Goal: Information Seeking & Learning: Learn about a topic

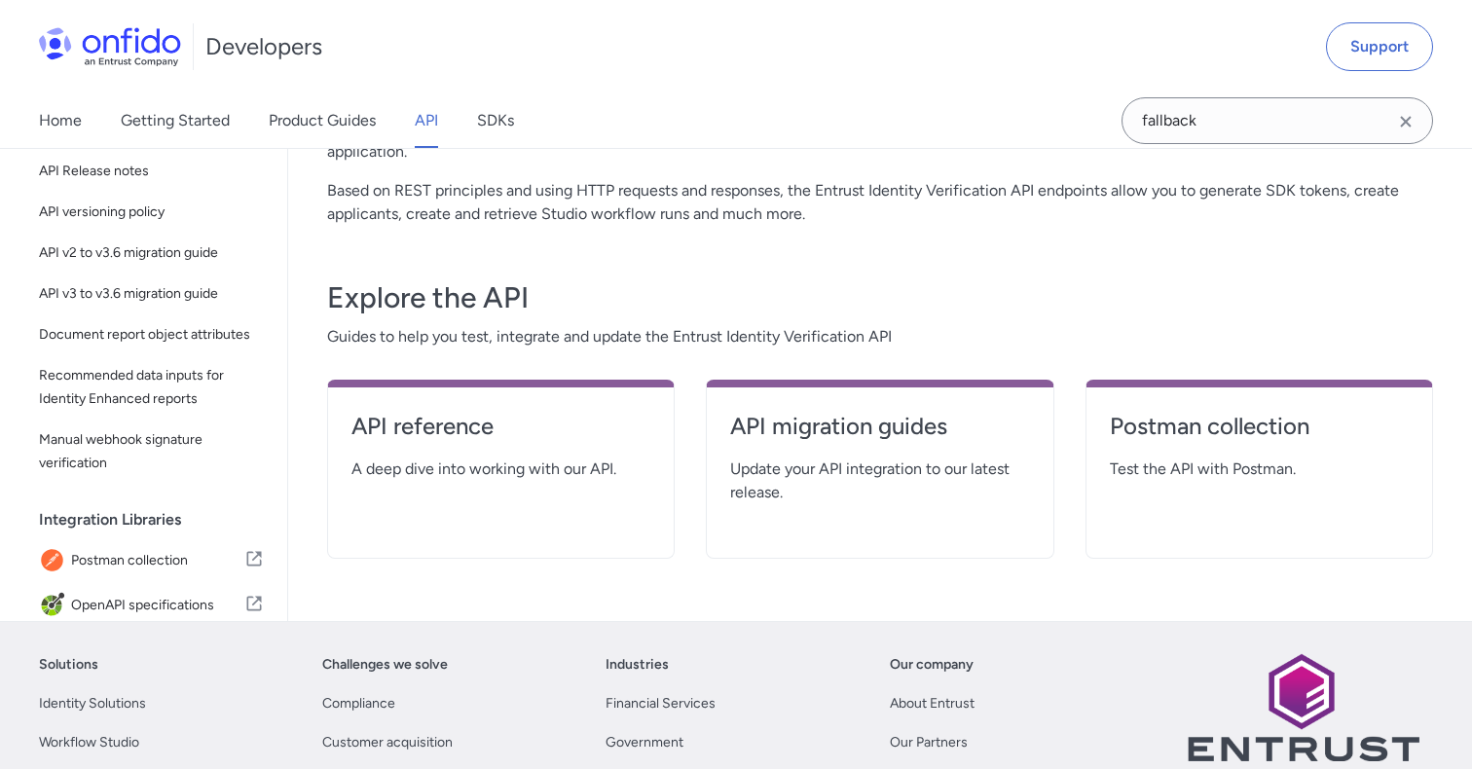
scroll to position [225, 0]
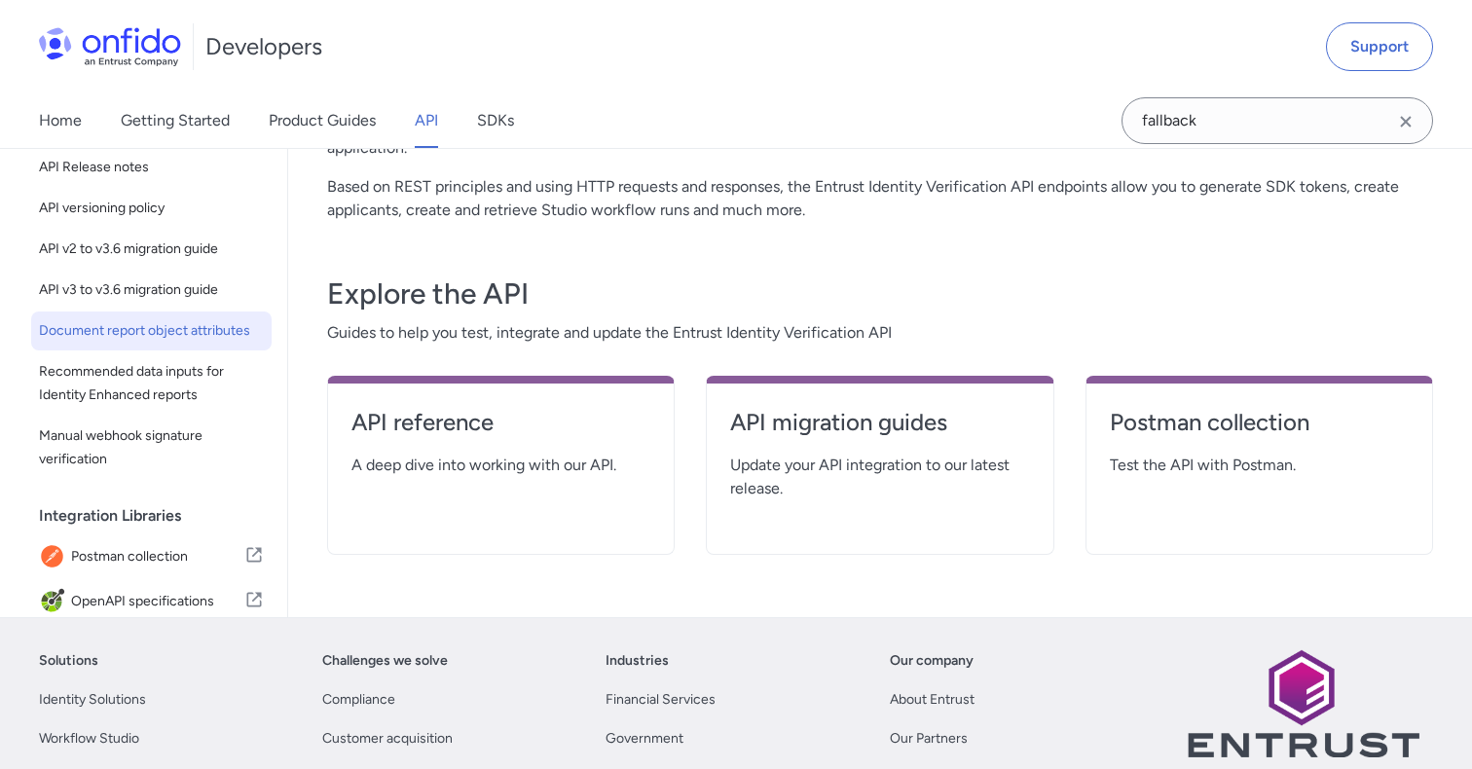
click at [177, 334] on span "Document report object attributes" at bounding box center [151, 330] width 225 height 23
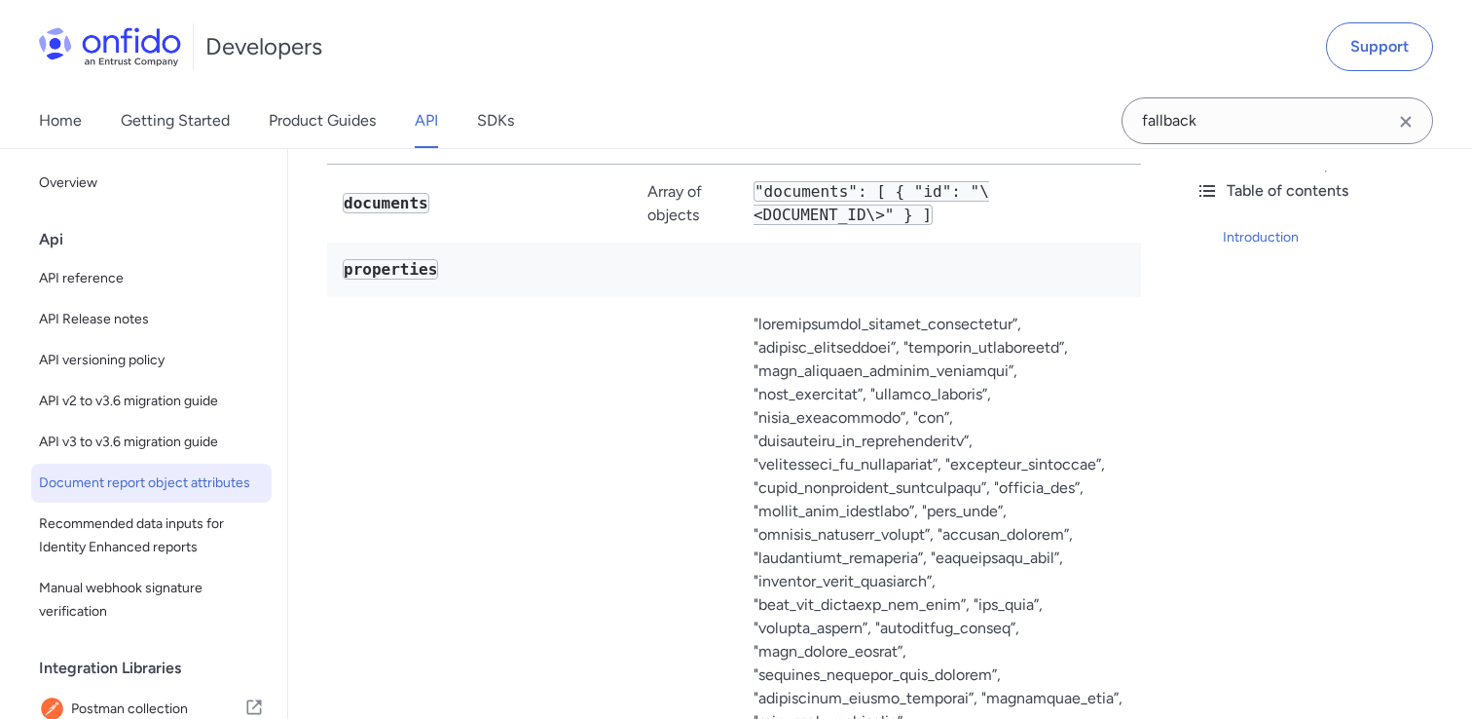
scroll to position [365, 0]
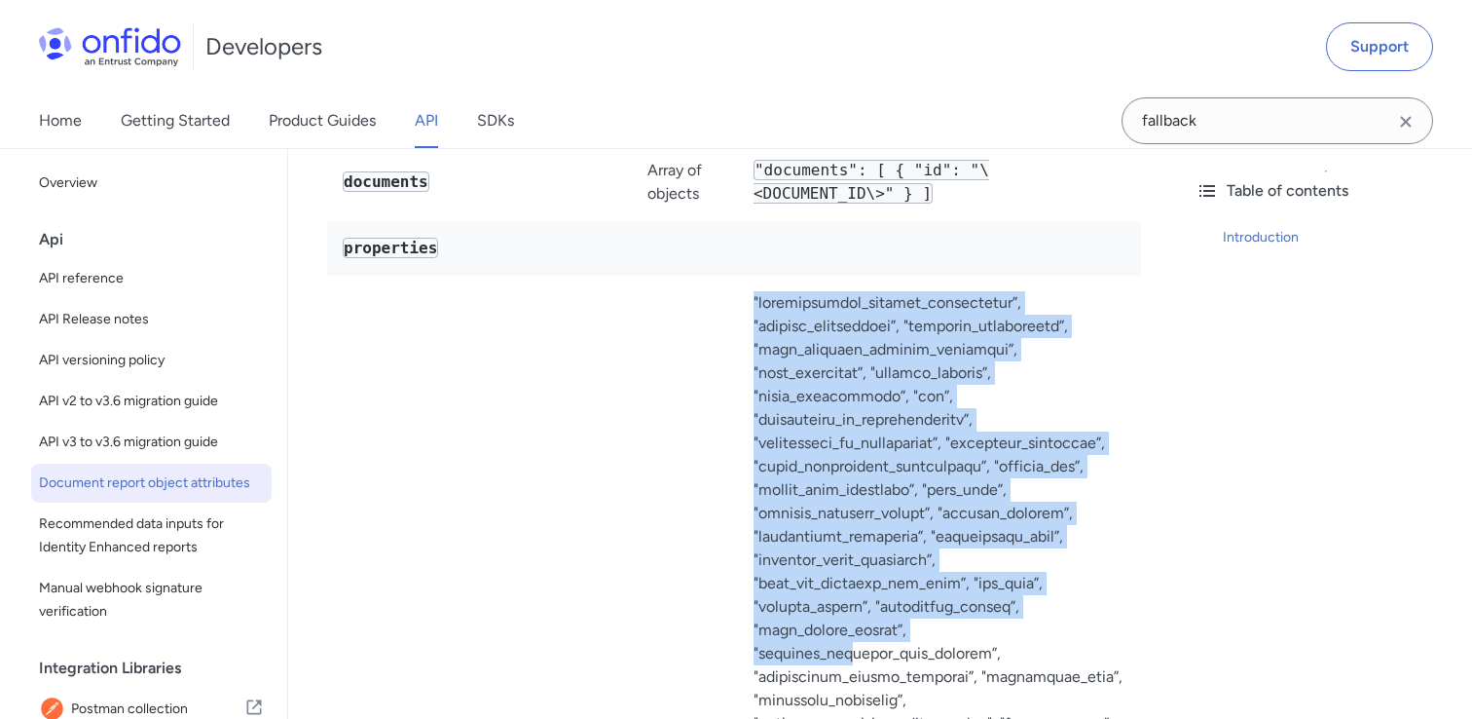
drag, startPoint x: 755, startPoint y: 306, endPoint x: 841, endPoint y: 645, distance: 349.8
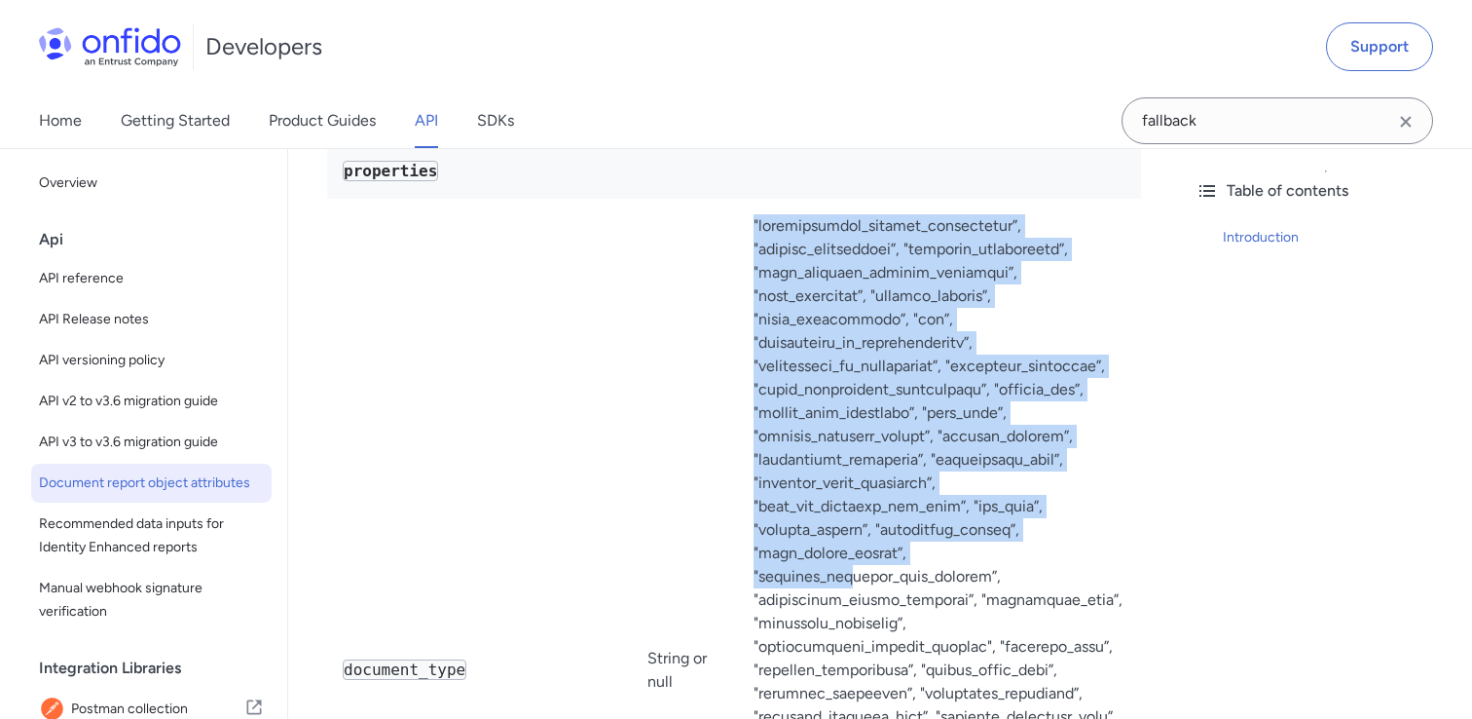
scroll to position [473, 0]
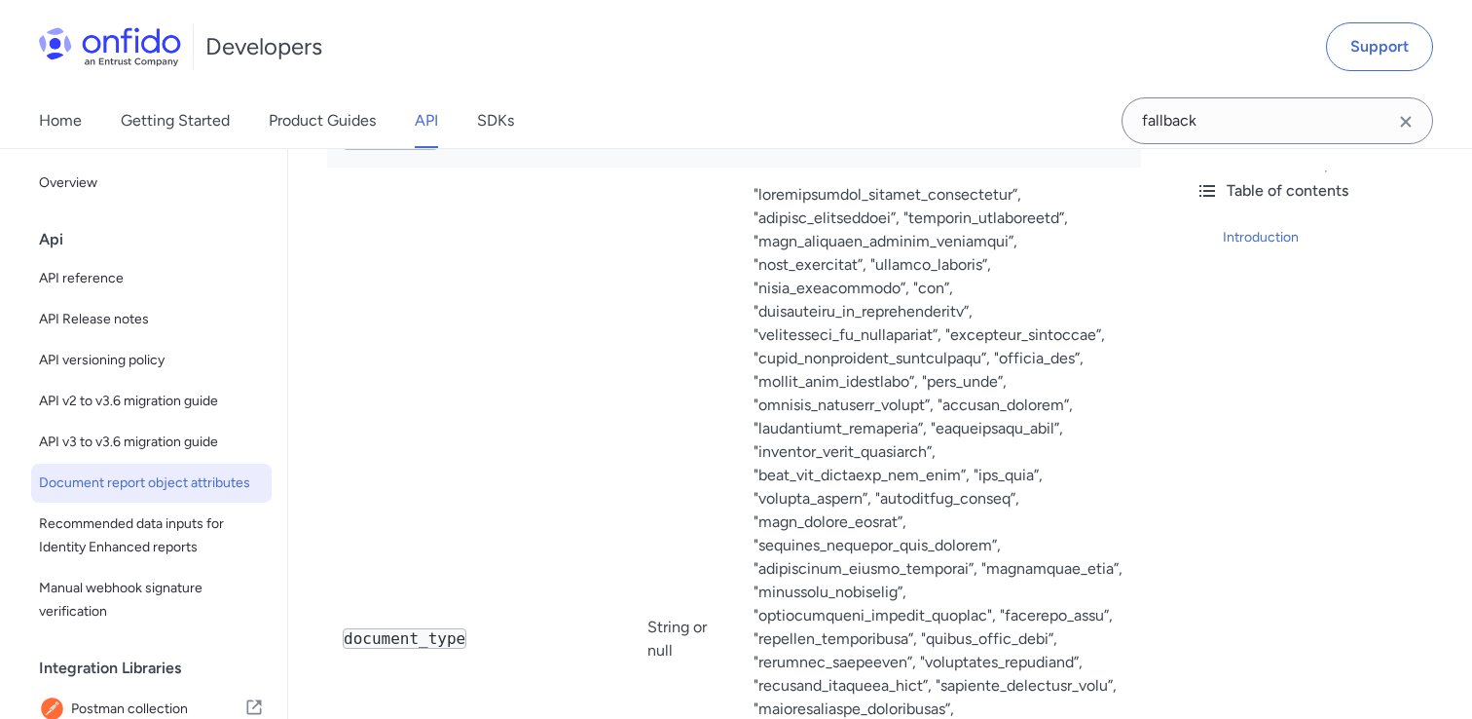
click at [823, 394] on td "Note : This list is subject to change and may not be exhaustive." at bounding box center [939, 638] width 403 height 943
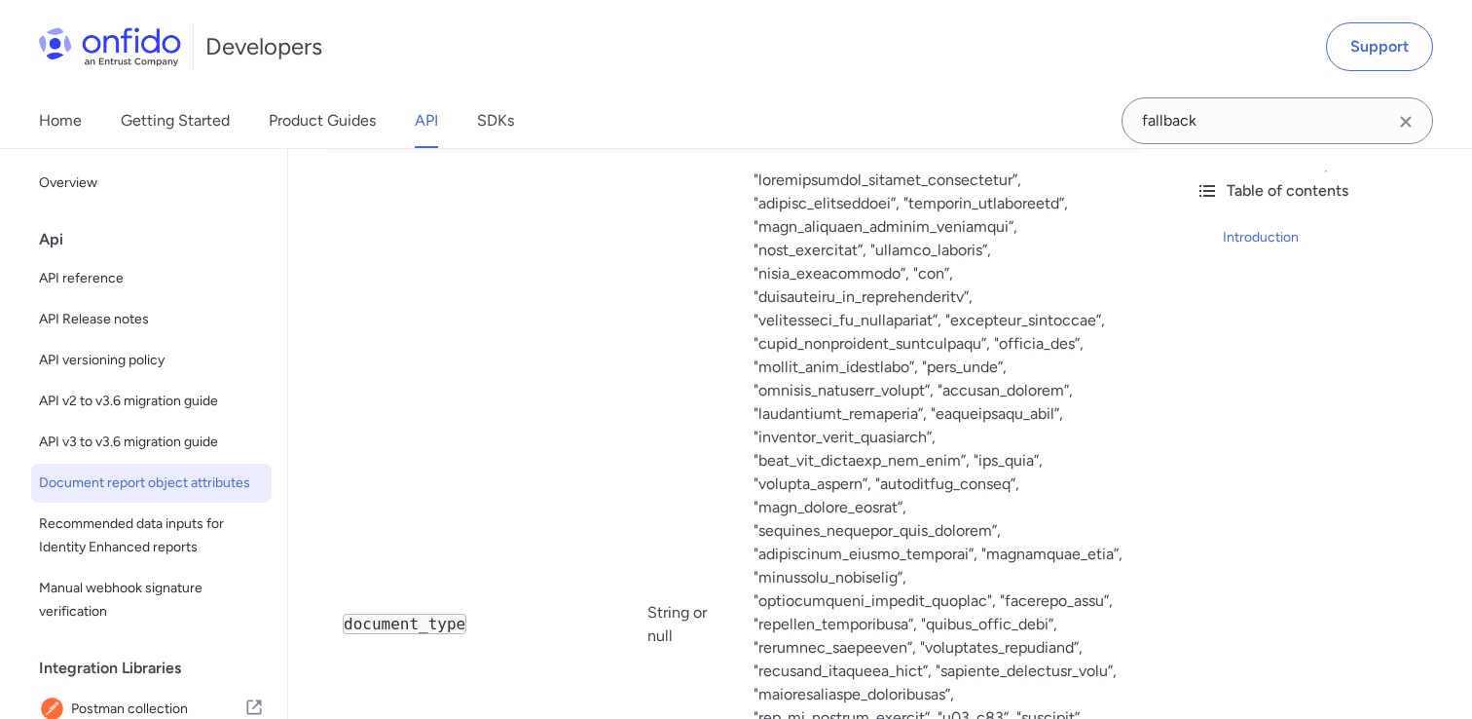
scroll to position [537, 0]
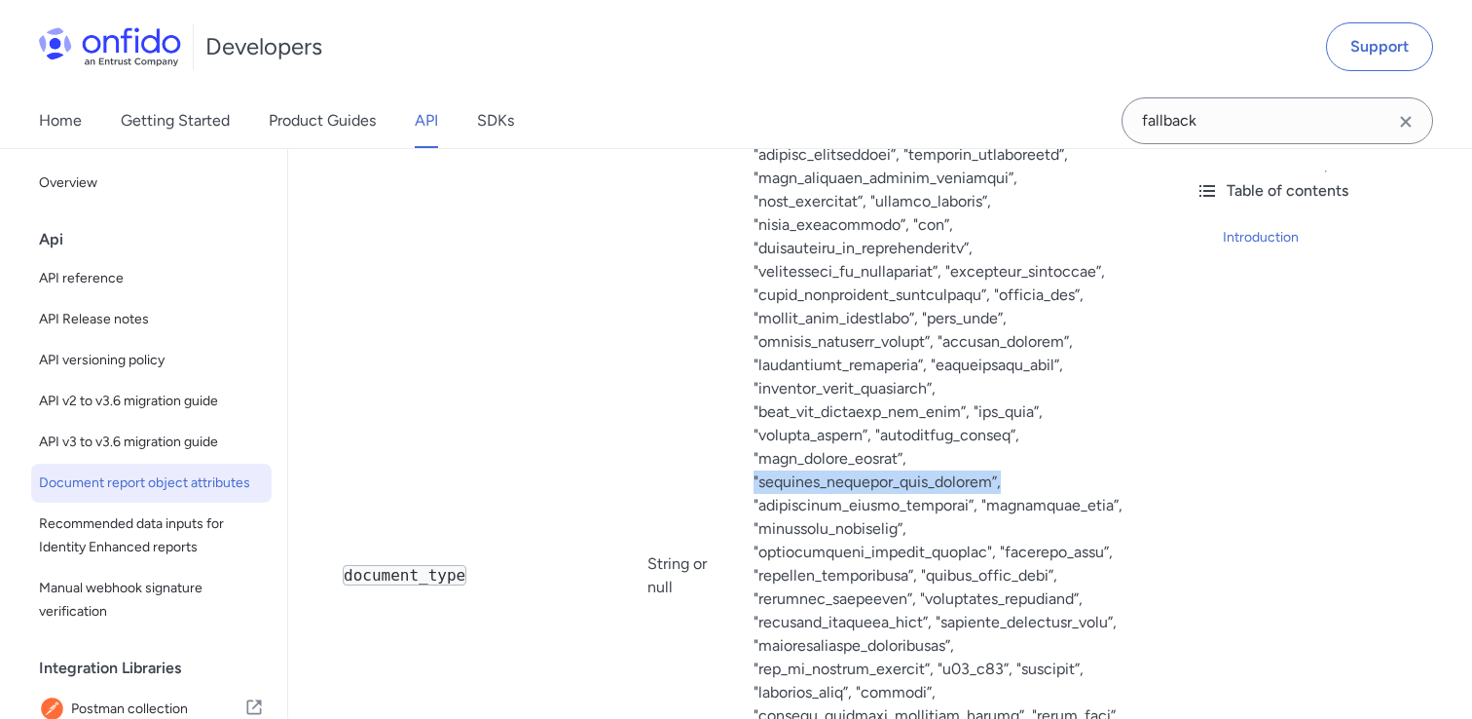
drag, startPoint x: 752, startPoint y: 479, endPoint x: 1021, endPoint y: 488, distance: 268.9
click at [1021, 488] on td "Note : This list is subject to change and may not be exhaustive." at bounding box center [939, 575] width 403 height 943
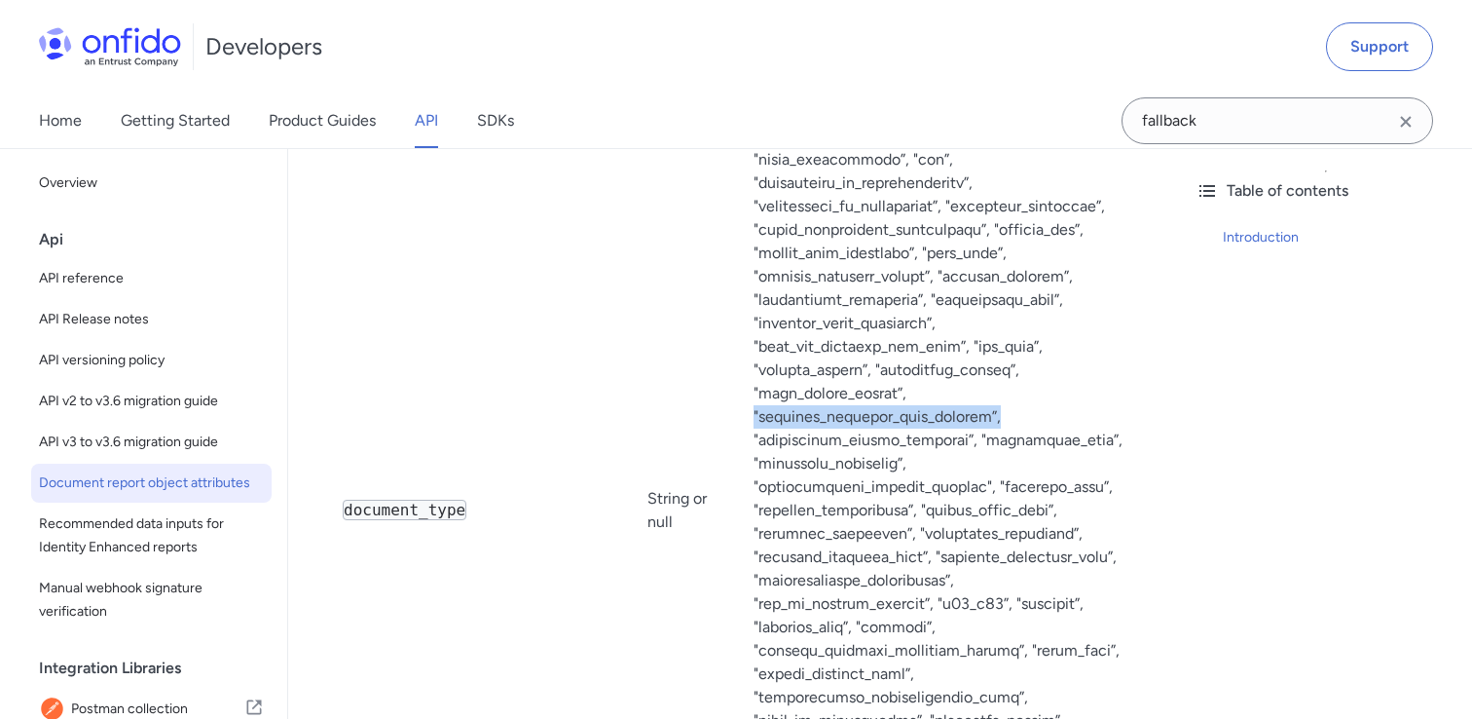
scroll to position [590, 0]
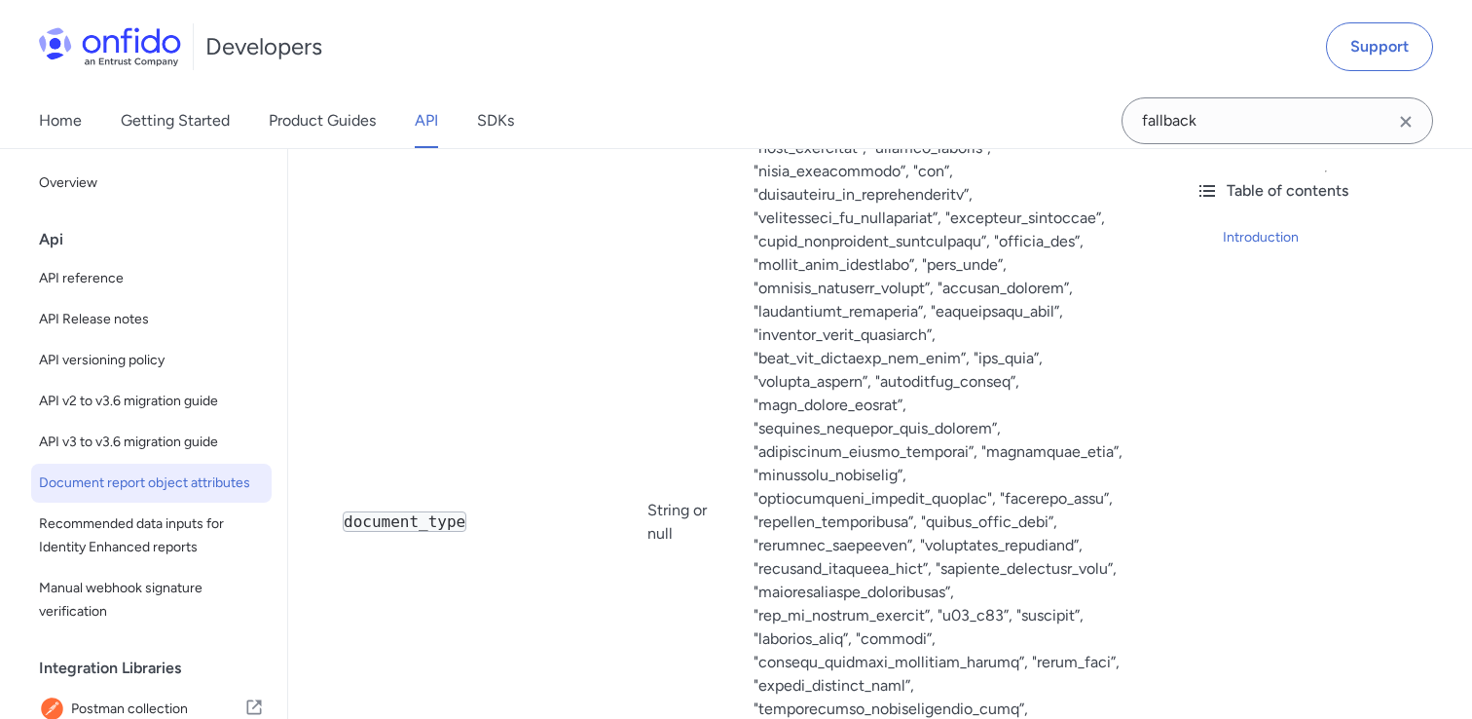
click at [968, 285] on td "Note : This list is subject to change and may not be exhaustive." at bounding box center [939, 522] width 403 height 943
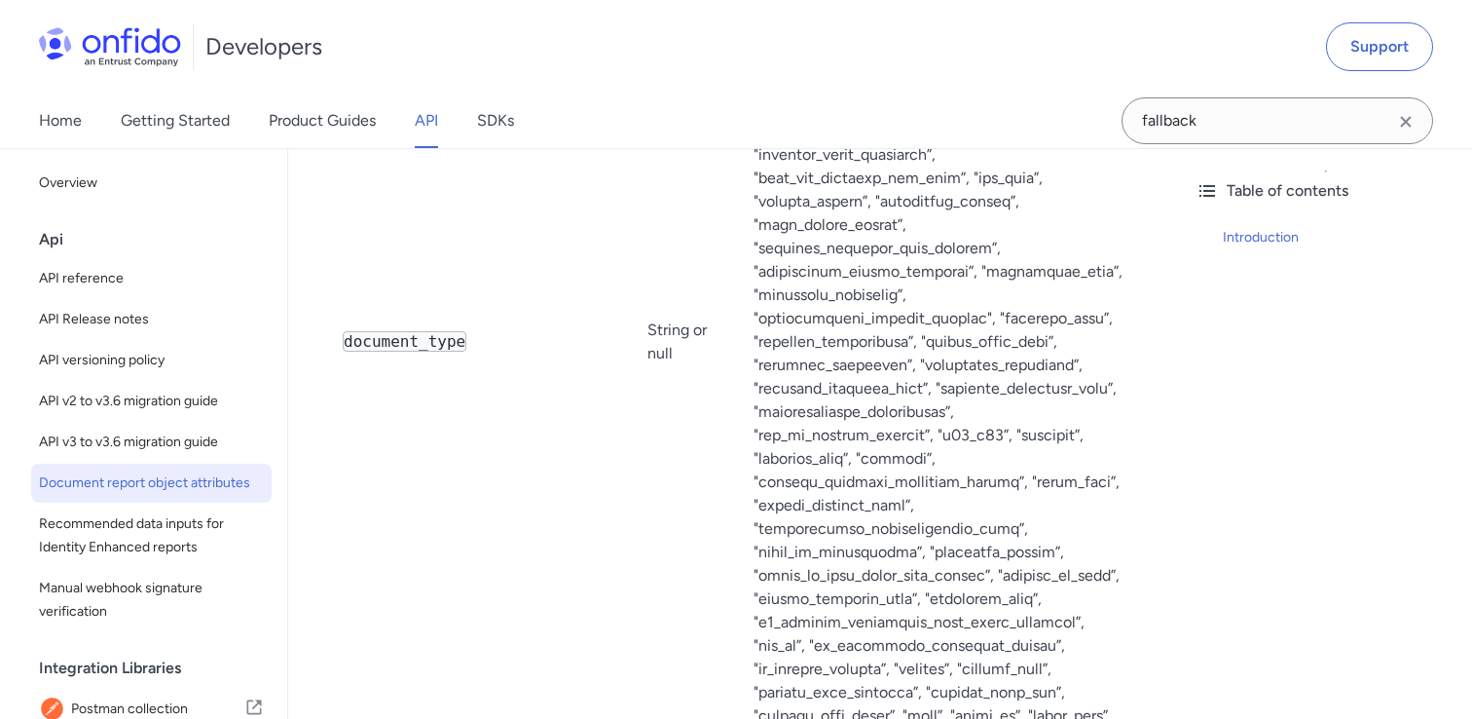
scroll to position [773, 0]
drag, startPoint x: 834, startPoint y: 433, endPoint x: 1022, endPoint y: 437, distance: 188.0
click at [1022, 437] on td "Note : This list is subject to change and may not be exhaustive." at bounding box center [939, 339] width 403 height 943
click at [935, 471] on td "Note : This list is subject to change and may not be exhaustive." at bounding box center [939, 339] width 403 height 943
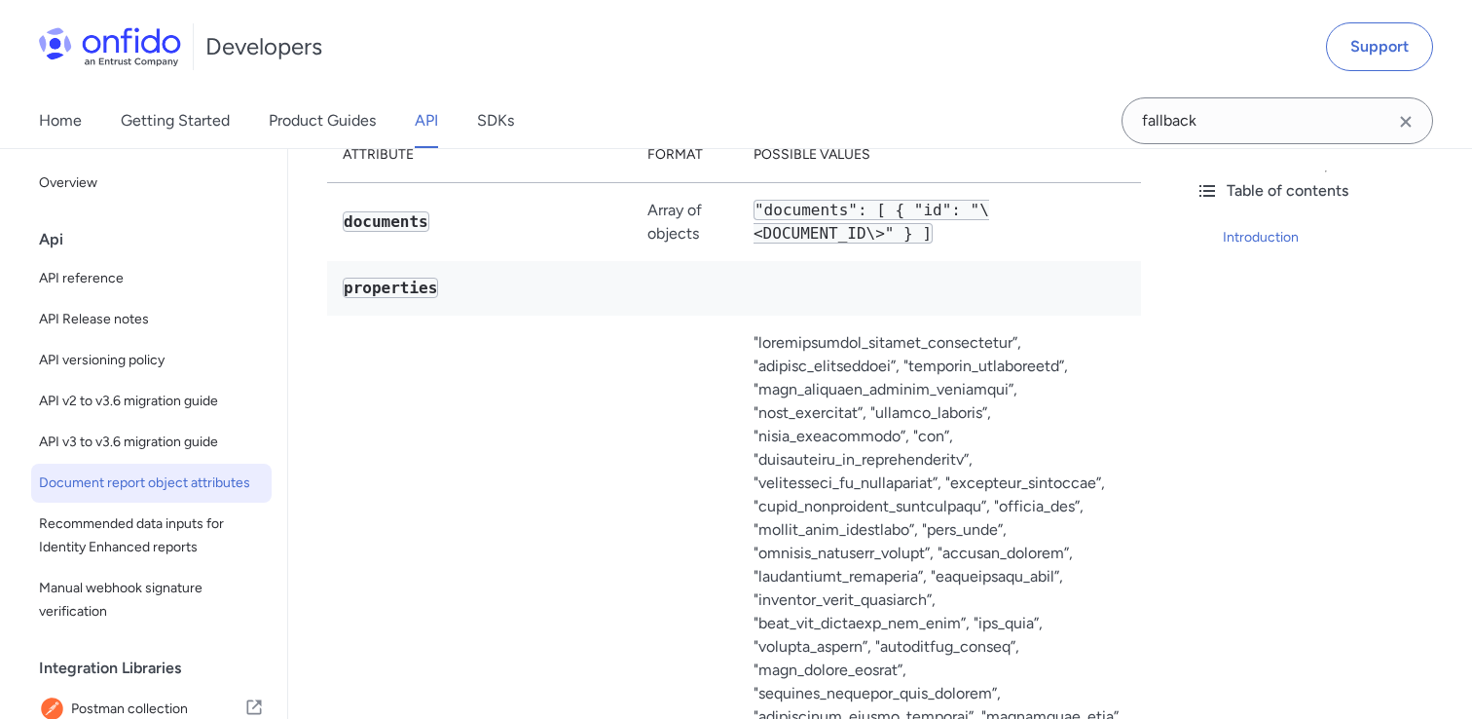
scroll to position [323, 0]
